Goal: Information Seeking & Learning: Learn about a topic

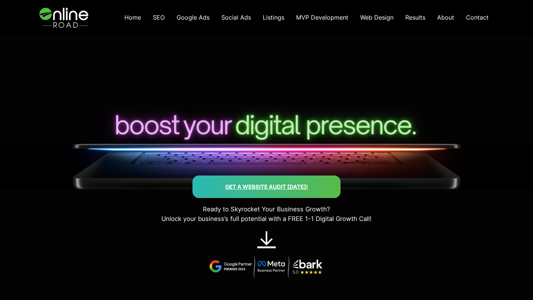
click at [410, 15] on span "Results" at bounding box center [415, 17] width 20 height 7
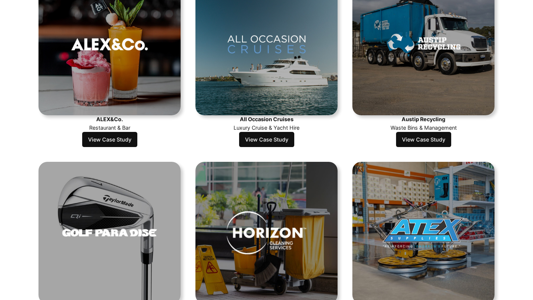
scroll to position [280, 0]
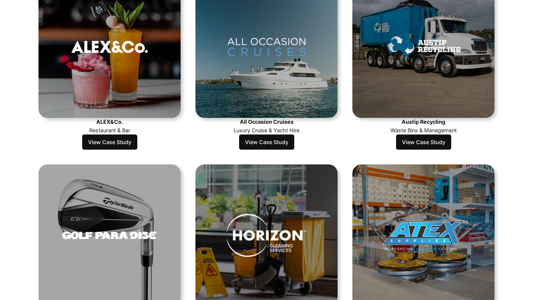
click at [115, 145] on link "View Case Study" at bounding box center [109, 143] width 55 height 16
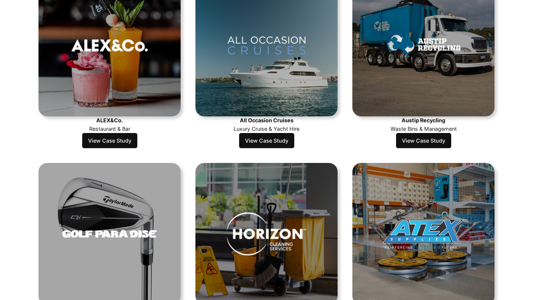
scroll to position [279, 0]
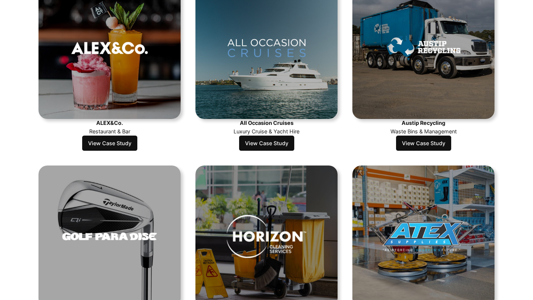
click at [432, 145] on link "View Case Study" at bounding box center [423, 144] width 55 height 16
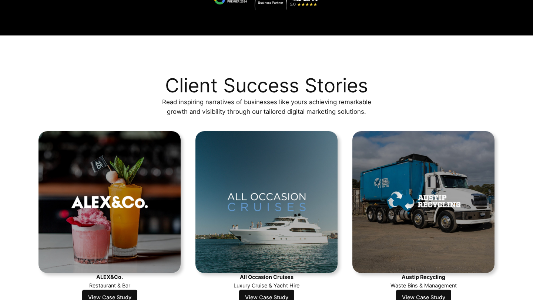
scroll to position [0, 0]
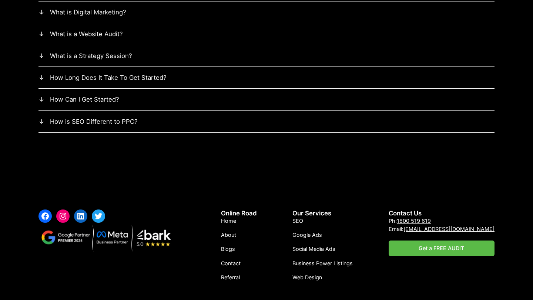
scroll to position [2272, 0]
